Goal: Connect with others: Connect with others

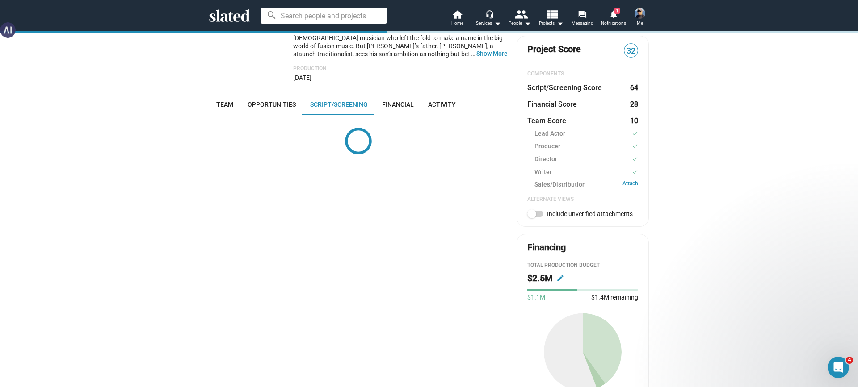
scroll to position [223, 0]
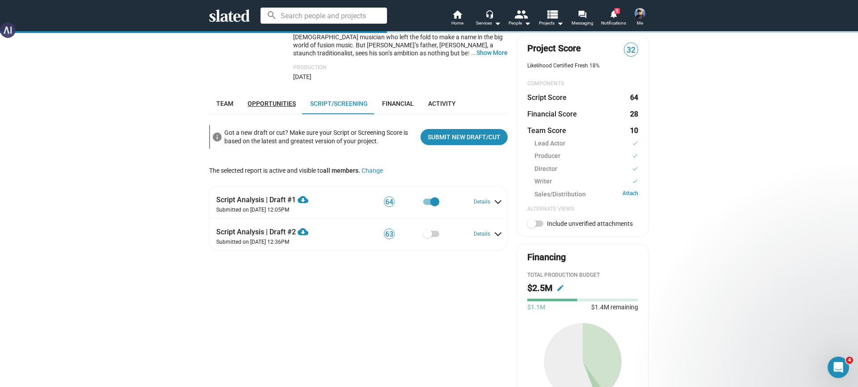
click at [255, 100] on span "Opportunities" at bounding box center [272, 103] width 48 height 7
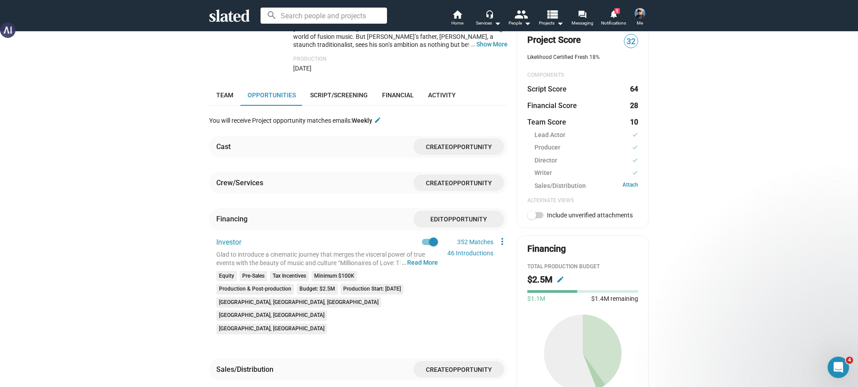
scroll to position [221, 0]
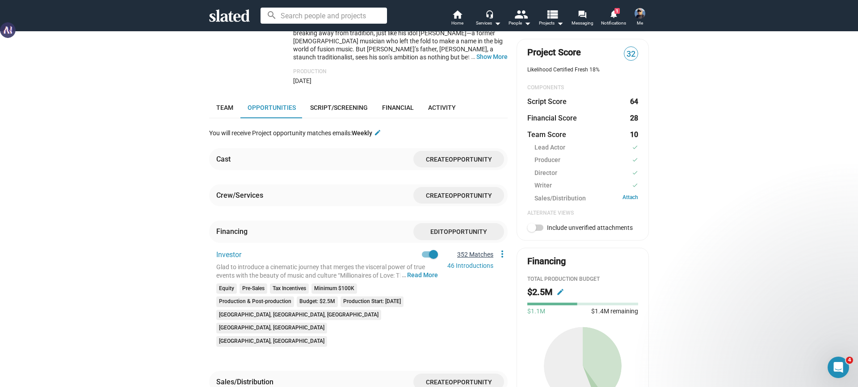
click at [472, 251] on link "352 Matches" at bounding box center [475, 254] width 36 height 7
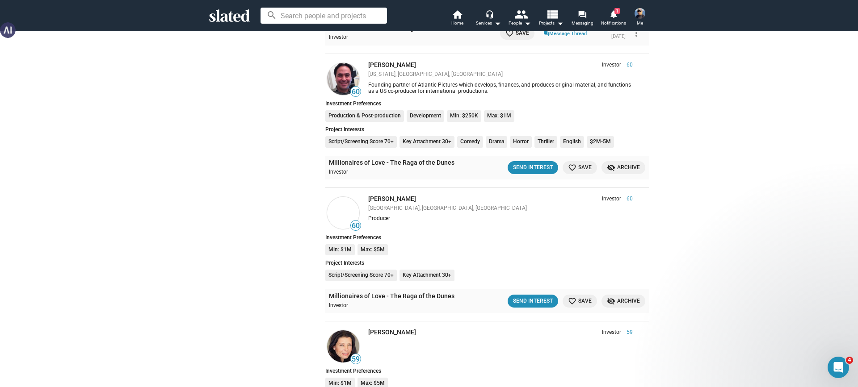
scroll to position [5324, 0]
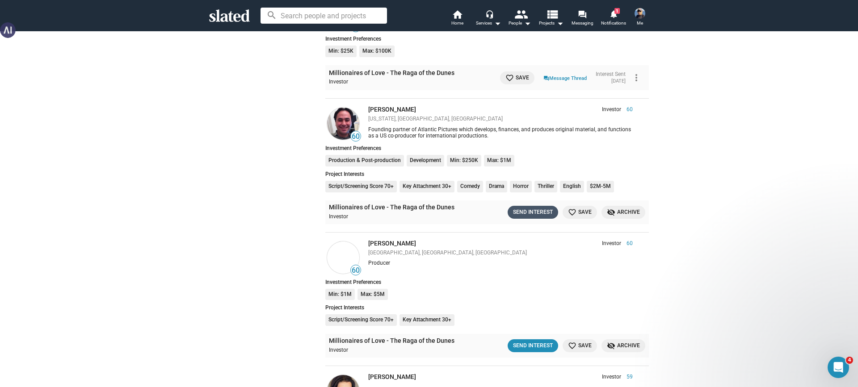
click at [522, 208] on div "Send Interest" at bounding box center [533, 212] width 40 height 9
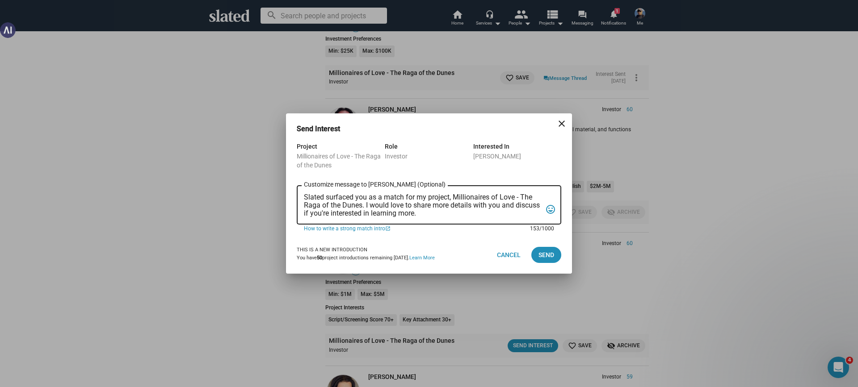
drag, startPoint x: 420, startPoint y: 213, endPoint x: 294, endPoint y: 191, distance: 127.9
click at [294, 191] on div "Project Millionaires of Love - The Raga of the Dunes Role Investor Interested I…" at bounding box center [429, 188] width 286 height 95
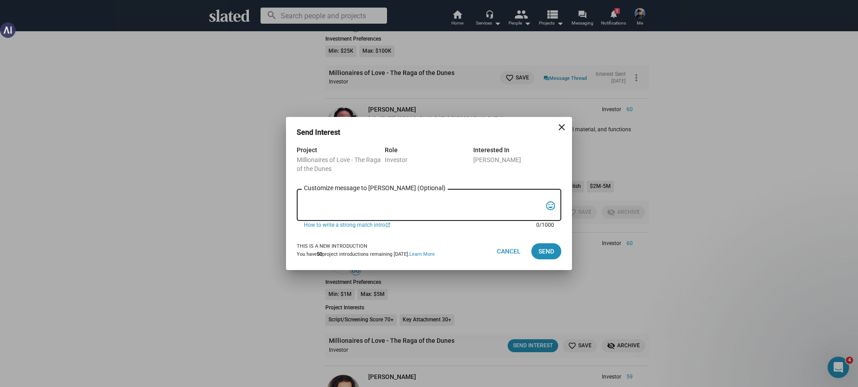
click at [562, 128] on mat-icon "close" at bounding box center [561, 127] width 11 height 11
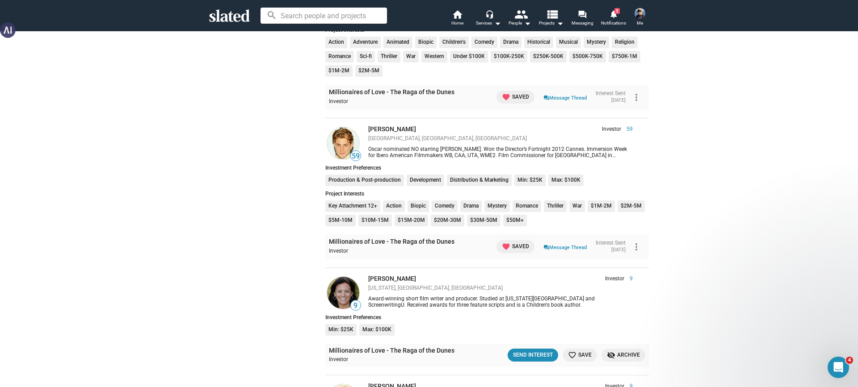
scroll to position [4922, 0]
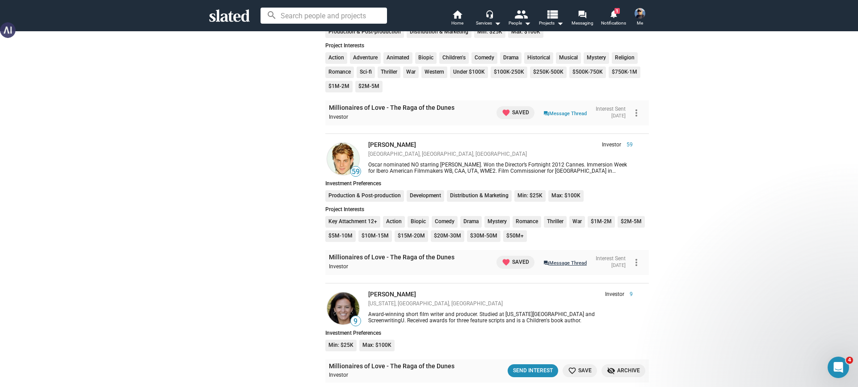
click at [543, 258] on link "question_answer Message Thread" at bounding box center [564, 262] width 43 height 9
